Goal: Find specific page/section: Find specific page/section

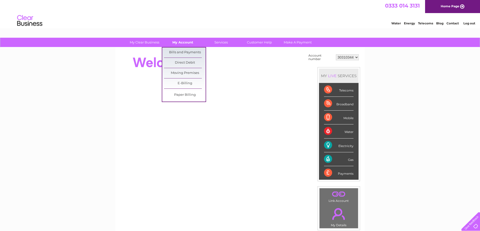
click at [182, 42] on link "My Account" at bounding box center [183, 42] width 42 height 9
click at [185, 51] on link "Bills and Payments" at bounding box center [185, 53] width 42 height 10
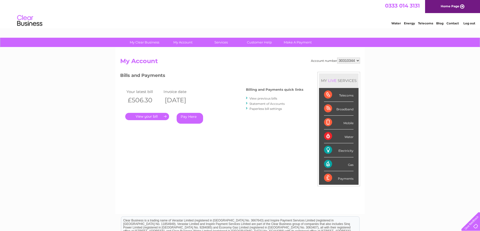
click at [145, 117] on link "." at bounding box center [147, 116] width 44 height 7
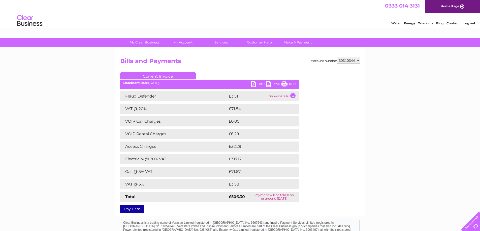
click at [259, 84] on link "PDF" at bounding box center [258, 84] width 15 height 7
